Goal: Transaction & Acquisition: Subscribe to service/newsletter

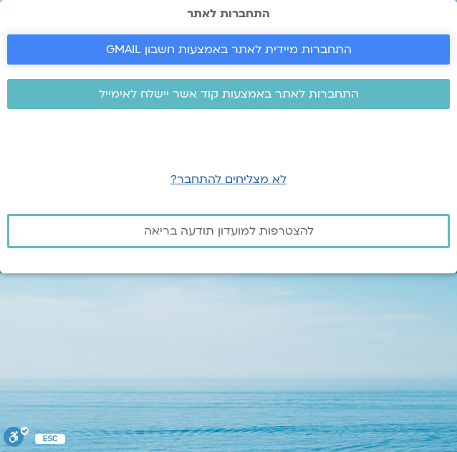
click at [254, 45] on span "התחברות מיידית לאתר באמצעות חשבון GMAIL" at bounding box center [229, 49] width 246 height 13
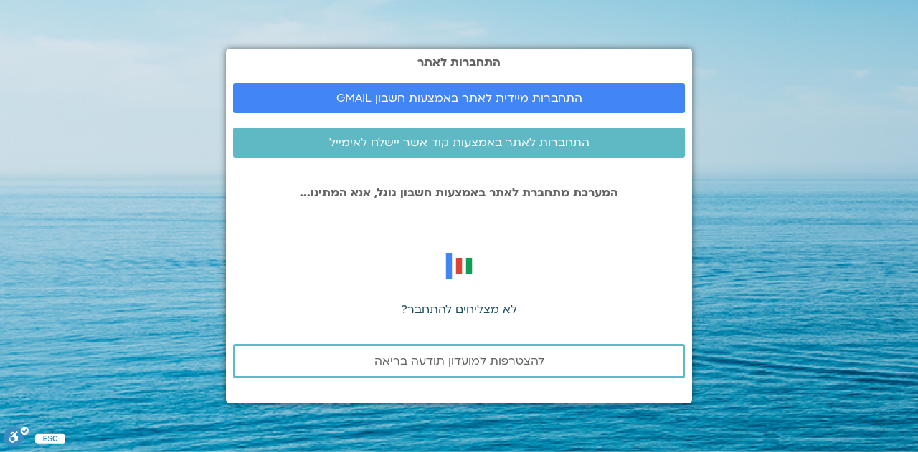
click at [457, 311] on span "לא מצליחים להתחבר?" at bounding box center [459, 310] width 116 height 16
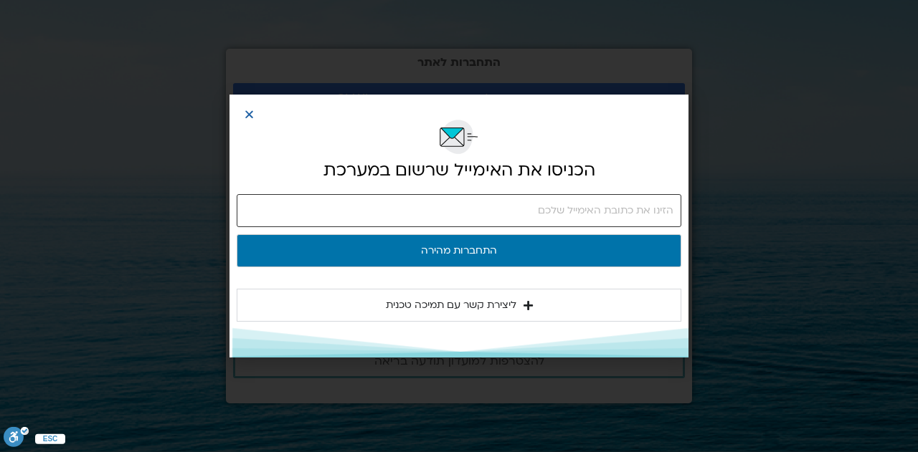
click at [457, 214] on input "email" at bounding box center [459, 210] width 444 height 33
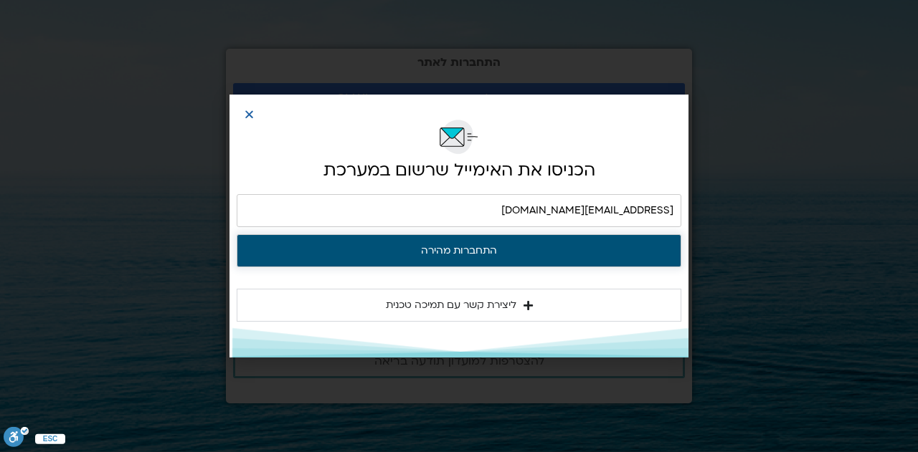
click at [457, 247] on button "התחברות מהירה" at bounding box center [459, 250] width 444 height 33
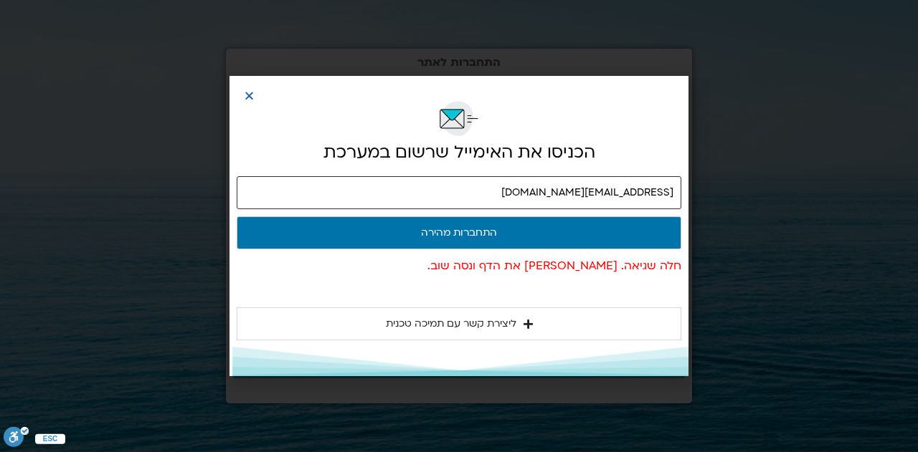
drag, startPoint x: 675, startPoint y: 190, endPoint x: 587, endPoint y: 194, distance: 88.3
click at [457, 194] on input "batia@watsu-ways.co.il" at bounding box center [459, 192] width 444 height 33
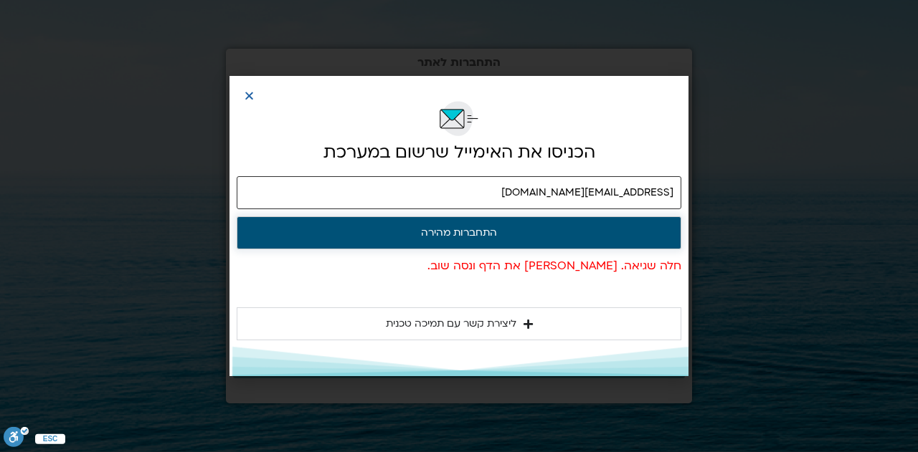
type input "batia.siegel@gmail.com"
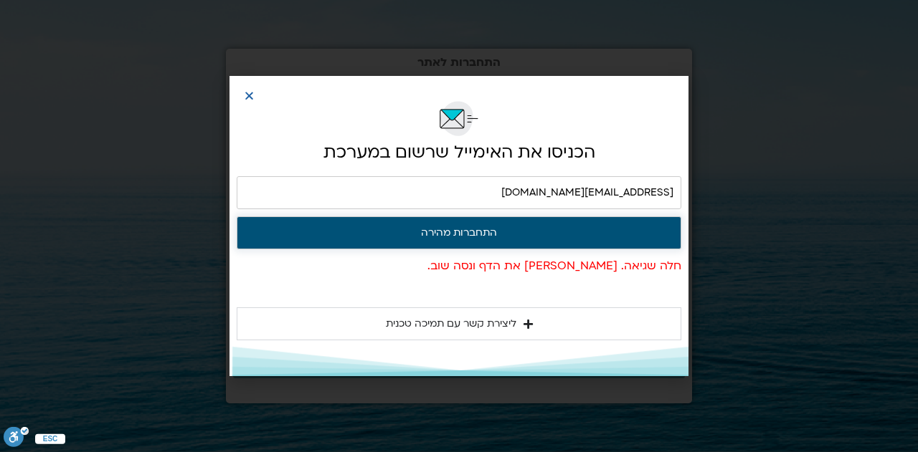
click at [457, 234] on button "התחברות מהירה" at bounding box center [459, 232] width 444 height 33
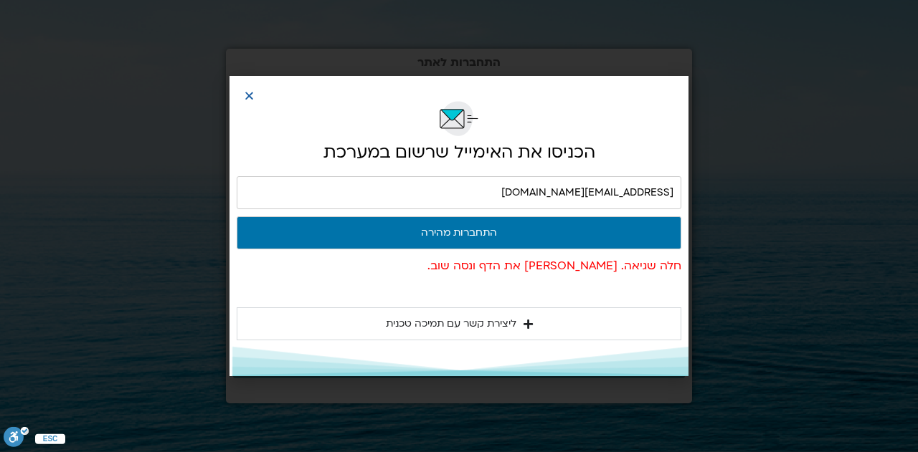
click at [250, 90] on div at bounding box center [459, 105] width 444 height 45
click at [248, 95] on icon "Close" at bounding box center [249, 95] width 11 height 11
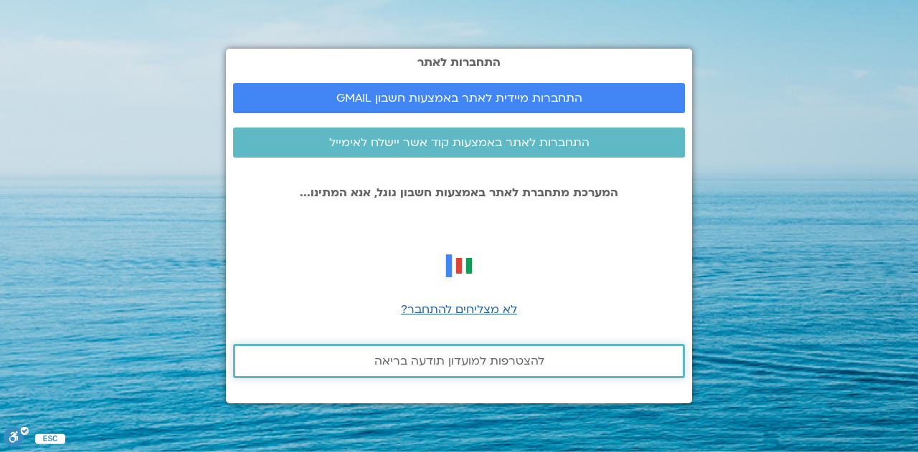
click at [457, 359] on span "להצטרפות למועדון תודעה בריאה" at bounding box center [459, 361] width 170 height 13
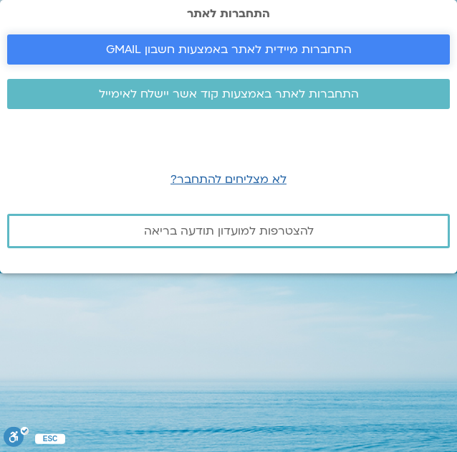
click at [212, 48] on span "התחברות מיידית לאתר באמצעות חשבון GMAIL" at bounding box center [229, 49] width 246 height 13
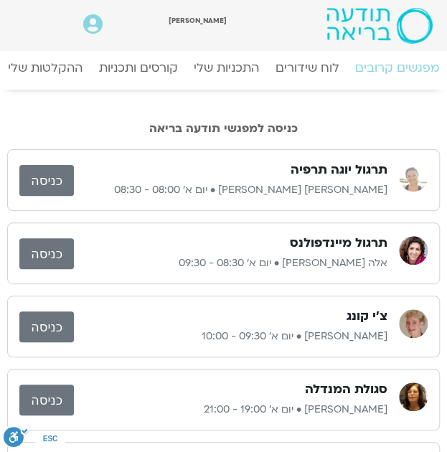
click at [53, 181] on link "כניסה" at bounding box center [46, 180] width 54 height 31
